Goal: Information Seeking & Learning: Learn about a topic

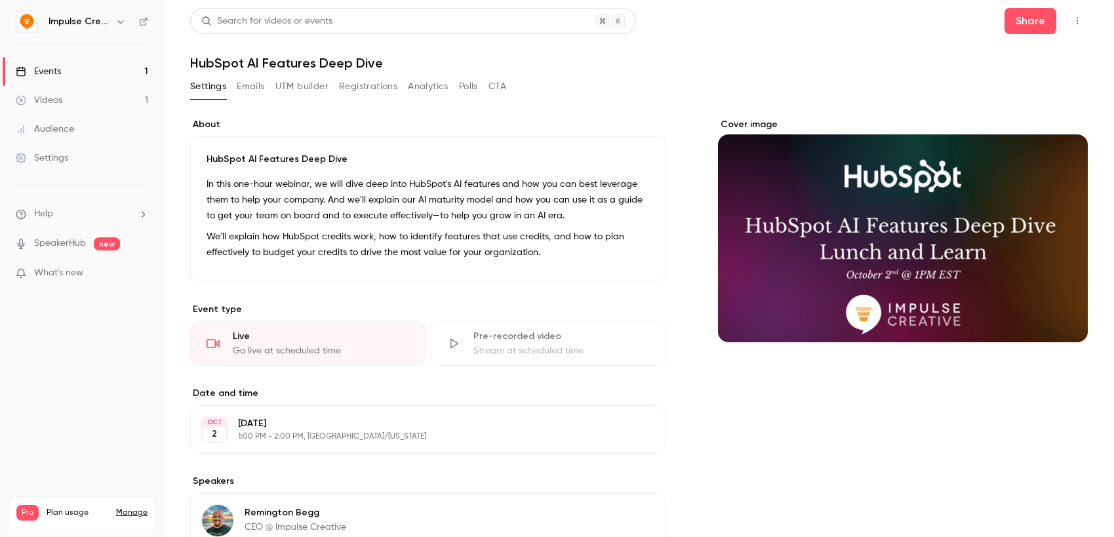
click at [62, 100] on div "Videos" at bounding box center [39, 100] width 47 height 13
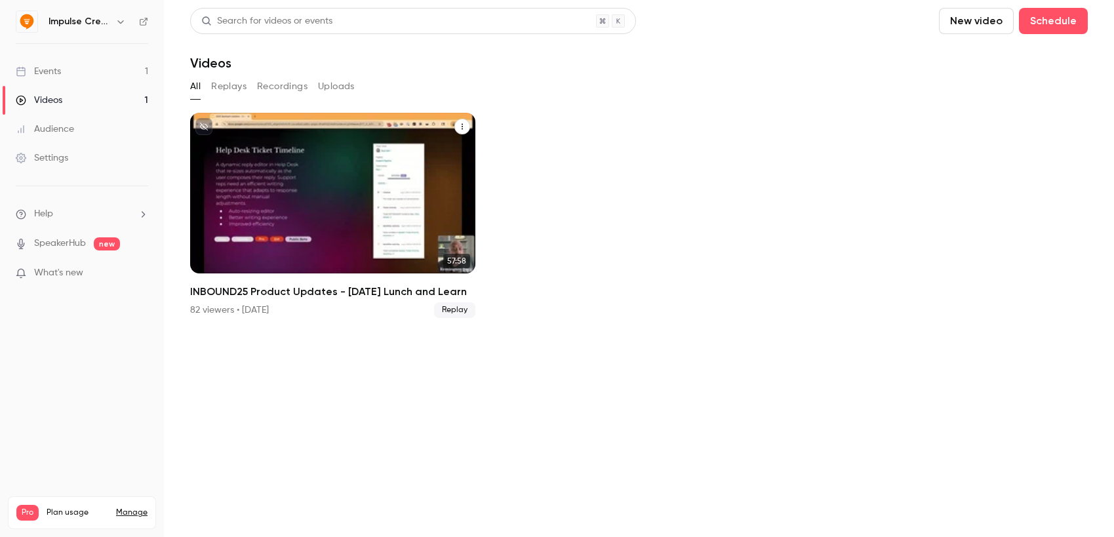
click at [256, 293] on h2 "INBOUND25 Product Updates - [DATE] Lunch and Learn" at bounding box center [332, 292] width 285 height 16
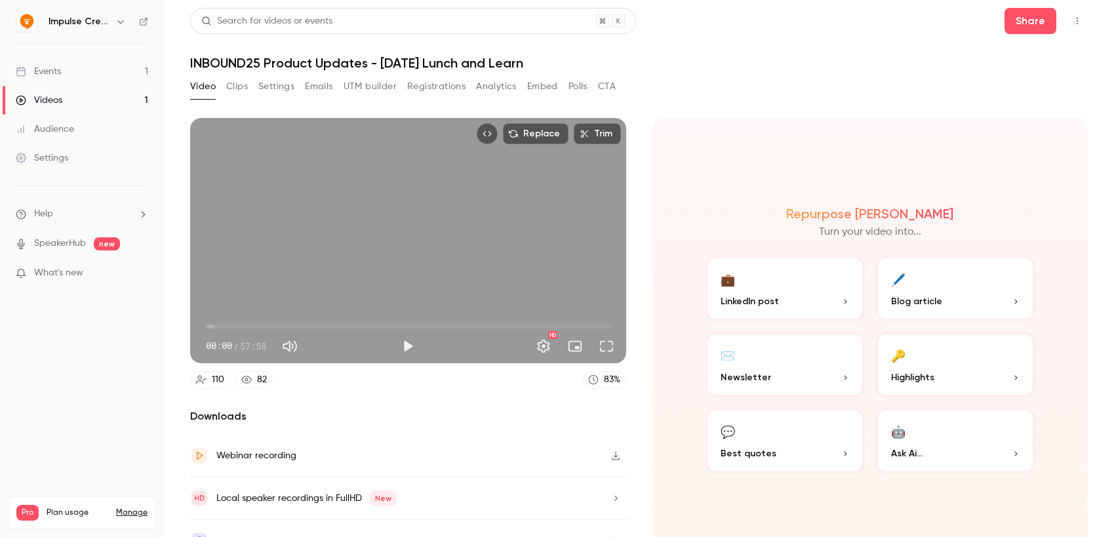
scroll to position [25, 0]
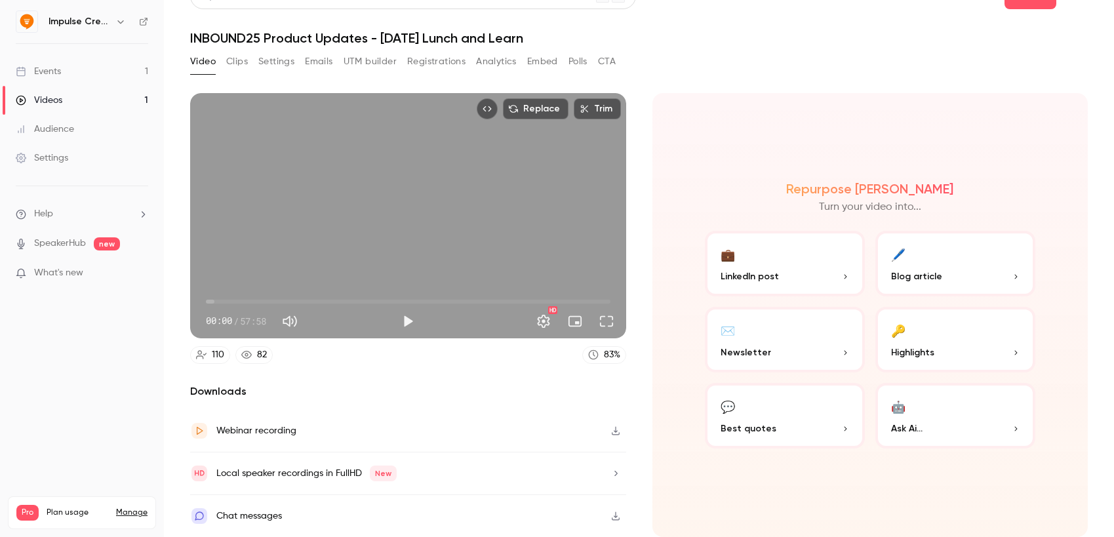
click at [923, 423] on span "Ask Ai..." at bounding box center [906, 429] width 31 height 14
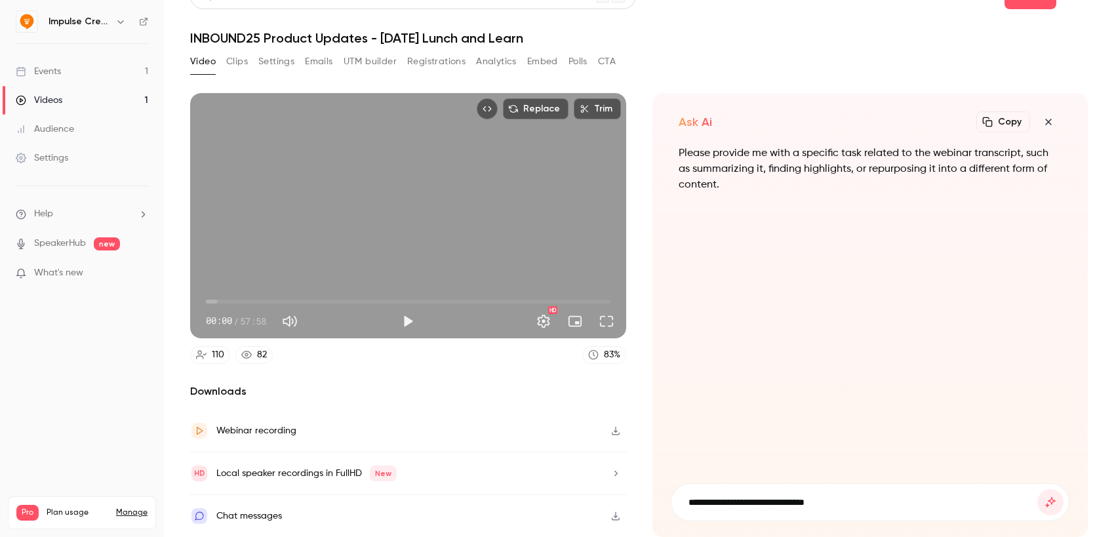
type input "**********"
click at [1038, 489] on button "submit" at bounding box center [1051, 502] width 26 height 26
